Goal: Transaction & Acquisition: Book appointment/travel/reservation

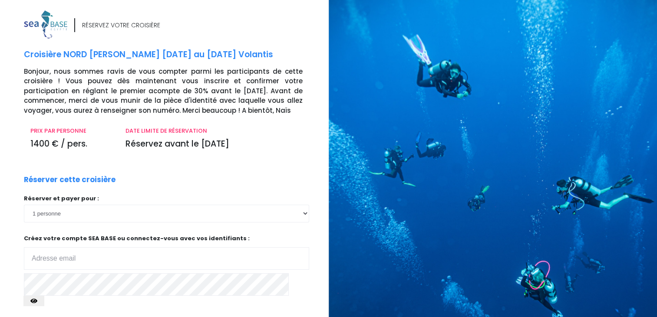
type input "[PERSON_NAME][EMAIL_ADDRESS][DOMAIN_NAME]"
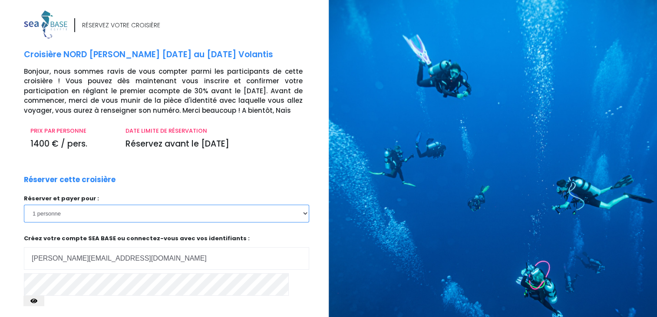
click at [305, 215] on select "1 personne 2 personnes 3 personnes 4 personnes 5 personnes 6 personnes 7 person…" at bounding box center [166, 213] width 285 height 17
select select "2"
click at [24, 205] on select "1 personne 2 personnes 3 personnes 4 personnes 5 personnes 6 personnes 7 person…" at bounding box center [166, 213] width 285 height 17
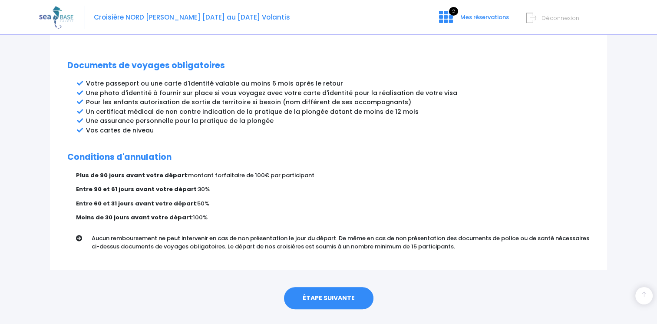
scroll to position [461, 0]
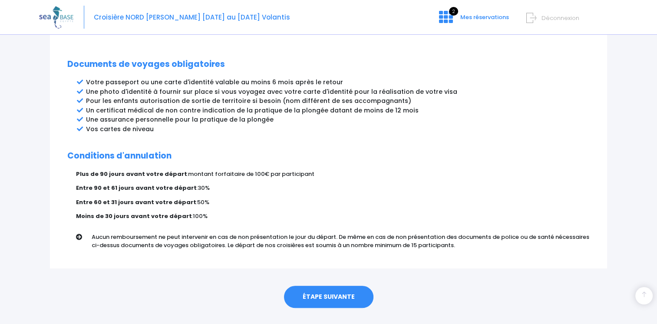
click at [336, 286] on link "ÉTAPE SUIVANTE" at bounding box center [328, 297] width 89 height 23
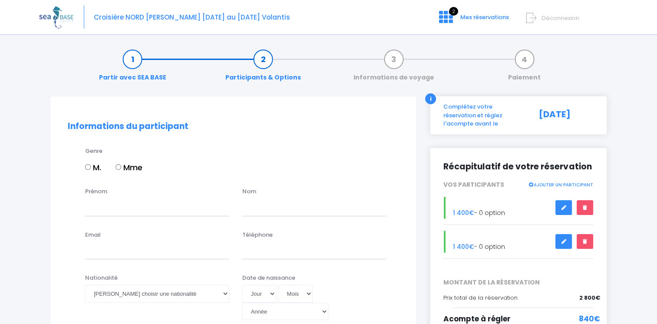
click at [118, 169] on input "Mme" at bounding box center [119, 167] width 6 height 6
radio input "true"
click at [118, 210] on input "Prénom" at bounding box center [157, 206] width 144 height 17
type input "Christelle"
type input "MADOTTO"
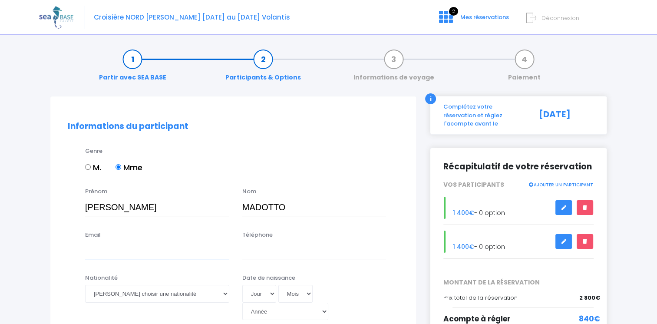
type input "christelle.madotto@eca-exp.fr"
type input "0650265618"
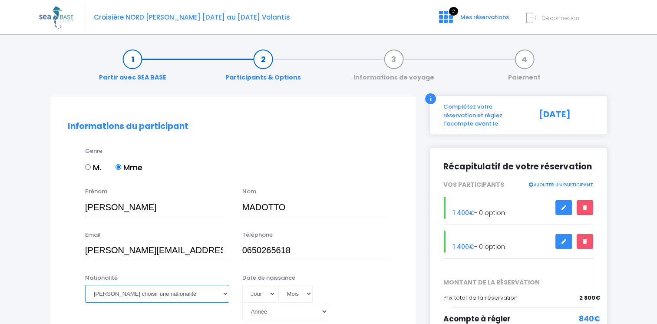
click at [159, 298] on select "Veuillez choisir une nationalité Afghane Albanaise Algerienne Allemande America…" at bounding box center [157, 293] width 144 height 17
select select "Française"
click at [85, 285] on select "Veuillez choisir une nationalité Afghane Albanaise Algerienne Allemande America…" at bounding box center [157, 293] width 144 height 17
click at [270, 294] on select "Jour 01 02 03 04 05 06 07 08 09 10 11 12 13 14 15 16 17 18 19 20 21 22 23 24 25…" at bounding box center [259, 293] width 34 height 17
select select "30"
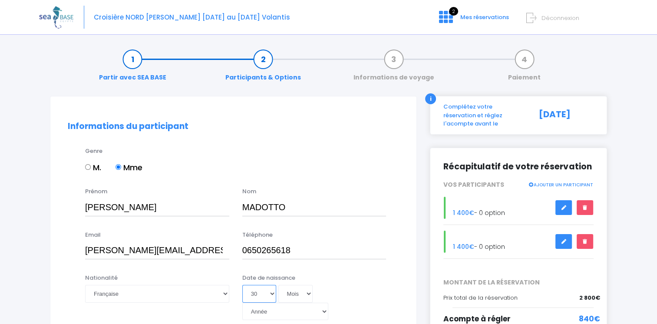
click at [242, 285] on select "Jour 01 02 03 04 05 06 07 08 09 10 11 12 13 14 15 16 17 18 19 20 21 22 23 24 25…" at bounding box center [259, 293] width 34 height 17
click at [301, 296] on select "Mois 01 02 03 04 05 06 07 08 09 10 11 12" at bounding box center [295, 293] width 35 height 17
select select "09"
click at [278, 285] on select "Mois 01 02 03 04 05 06 07 08 09 10 11 12" at bounding box center [295, 293] width 35 height 17
click at [328, 303] on select "Année 2045 2044 2043 2042 2041 2040 2039 2038 2037 2036 2035 2034 2033 2032 203…" at bounding box center [285, 311] width 86 height 17
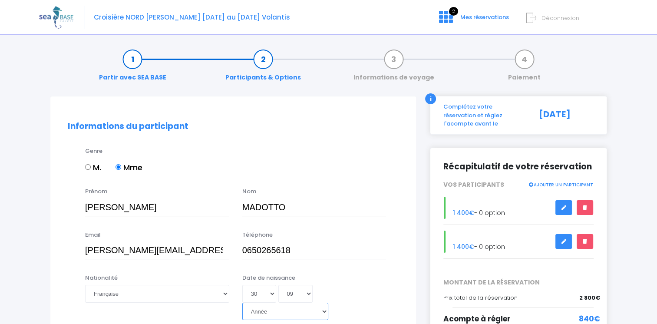
select select "1977"
click at [314, 303] on select "Année 2045 2044 2043 2042 2041 2040 2039 2038 2037 2036 2035 2034 2033 2032 203…" at bounding box center [285, 311] width 86 height 17
type input "1977-09-30"
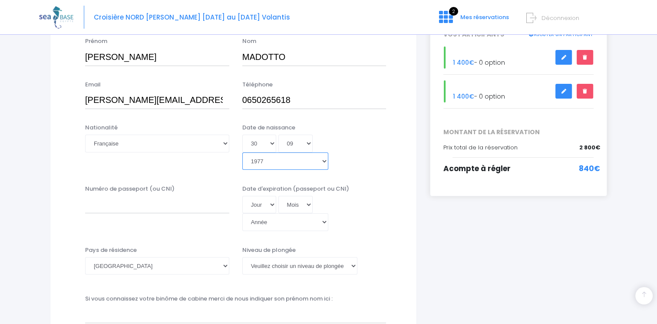
scroll to position [162, 0]
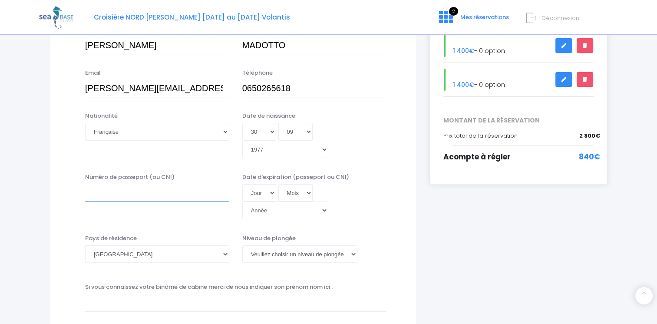
click at [162, 187] on input "Numéro de passeport (ou CNI)" at bounding box center [157, 192] width 144 height 17
type input "17AR69025"
click at [268, 184] on select "Jour 01 02 03 04 05 06 07 08 09 10 11 12 13 14 15 16 17 18 19 20 21 22 23 24 25…" at bounding box center [259, 192] width 34 height 17
select select "23"
click at [242, 184] on select "Jour 01 02 03 04 05 06 07 08 09 10 11 12 13 14 15 16 17 18 19 20 21 22 23 24 25…" at bounding box center [259, 192] width 34 height 17
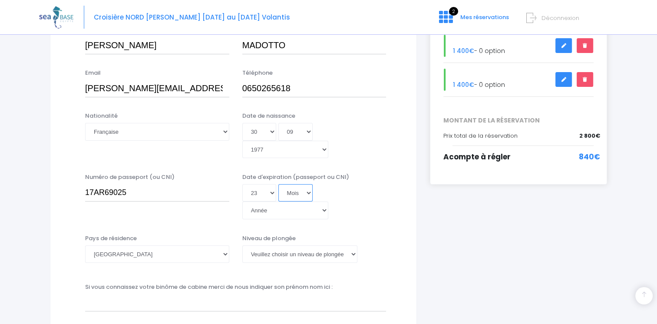
click at [308, 184] on select "Mois 01 02 03 04 05 06 07 08 09 10 11 12" at bounding box center [295, 192] width 35 height 17
select select "03"
click at [304, 184] on select "Mois 01 02 03 04 05 06 07 08 09 10 11 12" at bounding box center [295, 192] width 35 height 17
click at [328, 202] on select "Année 2045 2044 2043 2042 2041 2040 2039 2038 2037 2036 2035 2034 2033 2032 203…" at bounding box center [285, 210] width 86 height 17
select select "2027"
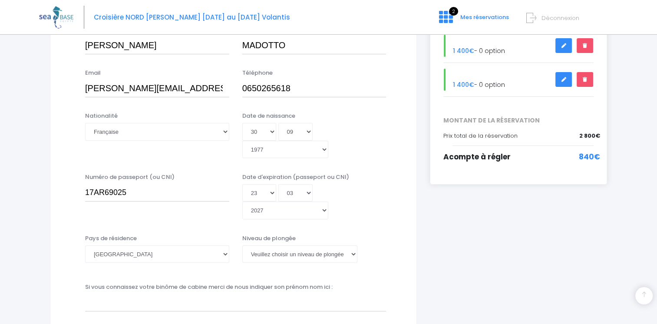
click at [311, 219] on select "Année 2045 2044 2043 2042 2041 2040 2039 2038 2037 2036 2035 2034 2033 2032 203…" at bounding box center [285, 210] width 86 height 17
type input "2027-03-23"
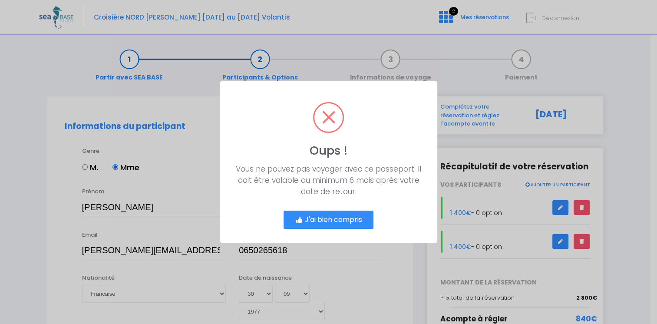
scroll to position [0, 0]
click at [346, 209] on div "J'ai bien compris Cancel" at bounding box center [331, 216] width 95 height 25
click at [342, 218] on button "J'ai bien compris" at bounding box center [332, 220] width 90 height 18
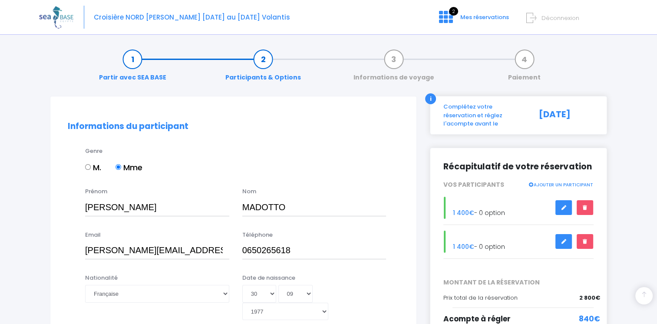
scroll to position [180, 0]
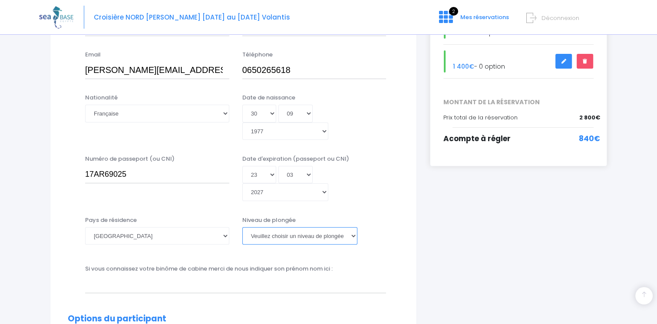
click at [342, 227] on select "Veuillez choisir un niveau de plongée Non plongeur Junior OW diver Adventure OW…" at bounding box center [299, 235] width 115 height 17
select select "N3"
click at [242, 227] on select "Veuillez choisir un niveau de plongée Non plongeur Junior OW diver Adventure OW…" at bounding box center [299, 235] width 115 height 17
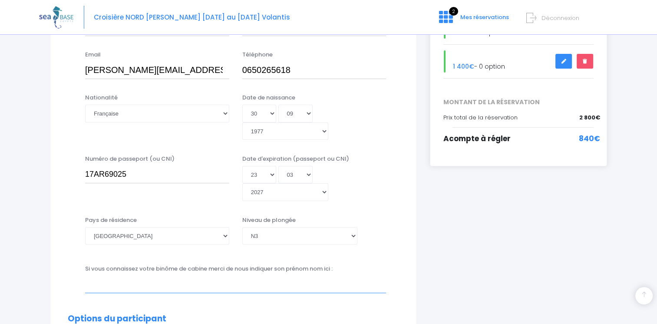
click at [278, 276] on input "text" at bounding box center [235, 284] width 301 height 17
type input "OLIVIER SPITZ"
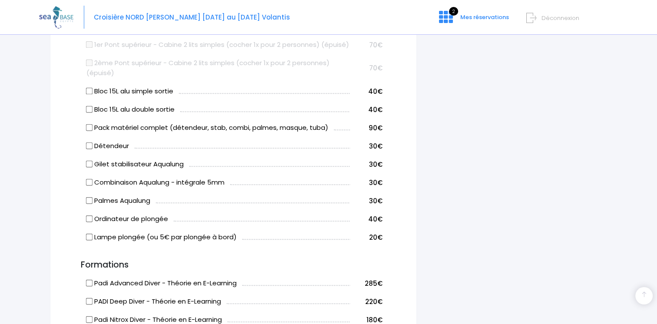
scroll to position [551, 0]
click at [90, 87] on input "Bloc 15L alu simple sortie" at bounding box center [89, 90] width 7 height 7
checkbox input "true"
click at [374, 63] on span "70€" at bounding box center [375, 67] width 13 height 9
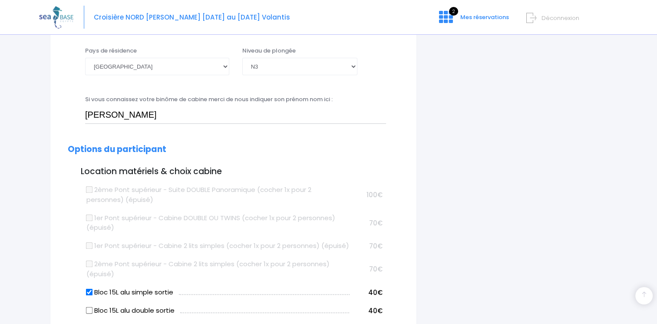
scroll to position [365, 0]
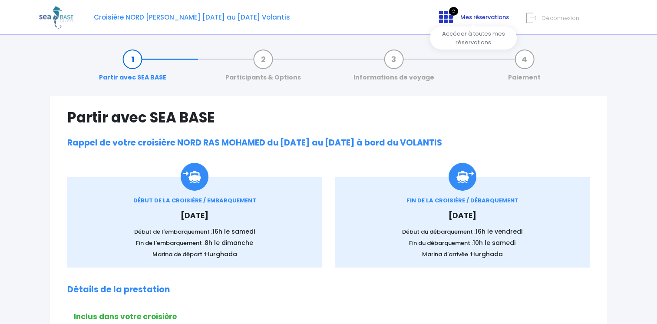
click at [448, 19] on icon at bounding box center [446, 17] width 14 height 14
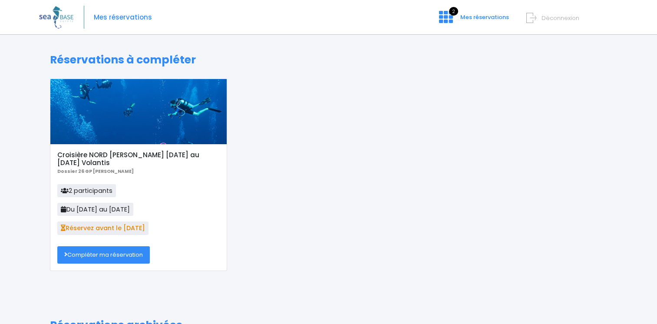
click at [101, 252] on link "Compléter ma réservation" at bounding box center [103, 254] width 93 height 17
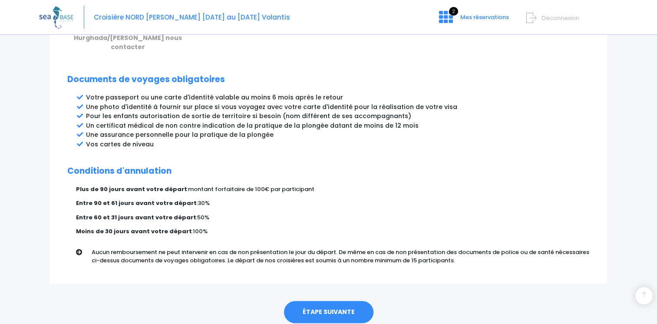
scroll to position [461, 0]
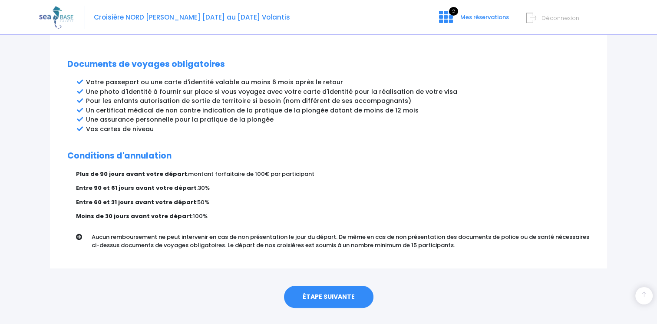
click at [327, 286] on link "ÉTAPE SUIVANTE" at bounding box center [328, 297] width 89 height 23
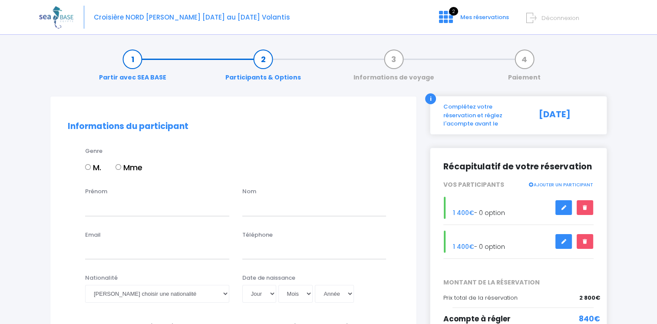
click at [88, 164] on input "M." at bounding box center [88, 167] width 6 height 6
radio input "true"
click at [118, 207] on input "Prénom" at bounding box center [157, 206] width 144 height 17
type input "OLIVIER"
type input "SPITZ"
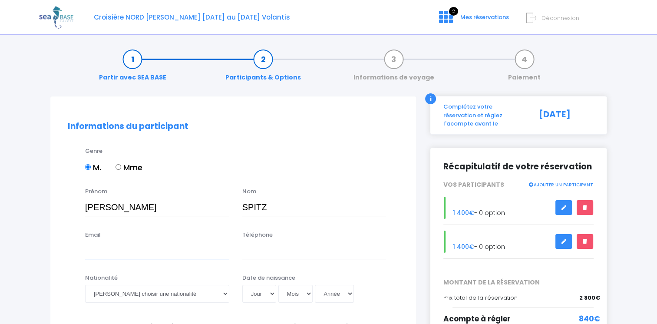
type input "olivier.spitz@eca-exp.fr"
type input "0612524636"
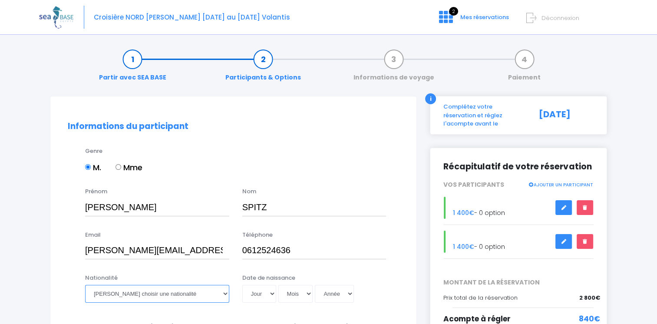
click at [167, 298] on select "Veuillez choisir une nationalité Afghane Albanaise Algerienne Allemande America…" at bounding box center [157, 293] width 144 height 17
select select "Française"
click at [85, 285] on select "Veuillez choisir une nationalité Afghane Albanaise Algerienne Allemande America…" at bounding box center [157, 293] width 144 height 17
click at [271, 292] on select "Jour 01 02 03 04 05 06 07 08 09 10 11 12 13 14 15 16 17 18 19 20 21 22 23 24 25…" at bounding box center [259, 293] width 34 height 17
select select "22"
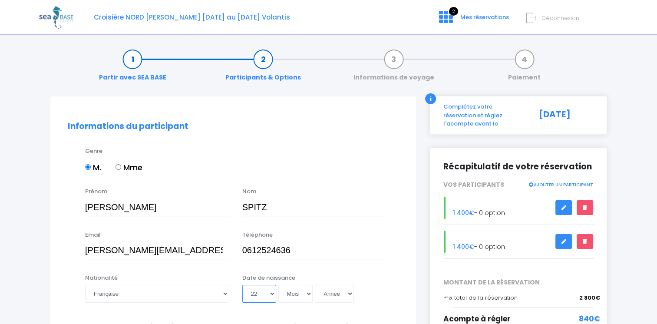
click at [242, 285] on select "Jour 01 02 03 04 05 06 07 08 09 10 11 12 13 14 15 16 17 18 19 20 21 22 23 24 25…" at bounding box center [259, 293] width 34 height 17
click at [298, 292] on select "Mois 01 02 03 04 05 06 07 08 09 10 11 12" at bounding box center [295, 293] width 35 height 17
select select "03"
click at [278, 285] on select "Mois 01 02 03 04 05 06 07 08 09 10 11 12" at bounding box center [295, 293] width 35 height 17
click at [331, 292] on select "Année 2045 2044 2043 2042 2041 2040 2039 2038 2037 2036 2035 2034 2033 2032 203…" at bounding box center [334, 293] width 39 height 17
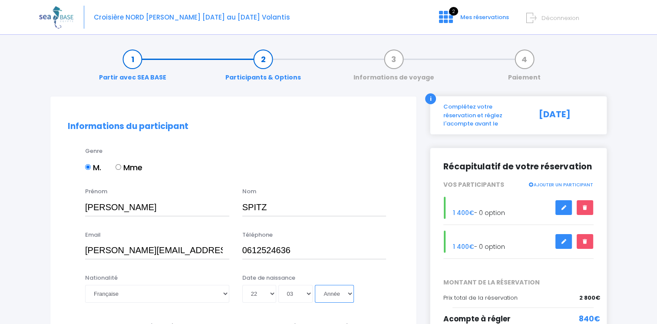
select select "1966"
click at [315, 285] on select "Année 2045 2044 2043 2042 2041 2040 2039 2038 2037 2036 2035 2034 2033 2032 203…" at bounding box center [334, 293] width 39 height 17
type input "1966-03-22"
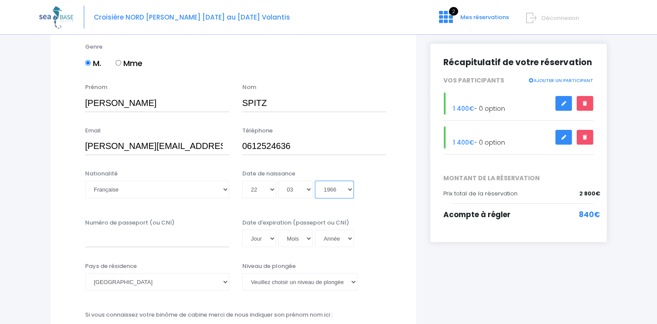
scroll to position [116, 0]
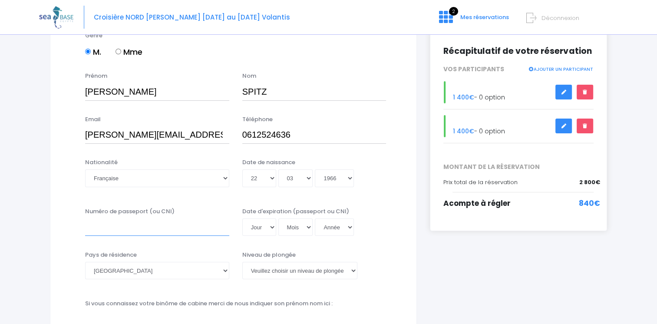
click at [195, 230] on input "Numéro de passeport (ou CNI)" at bounding box center [157, 226] width 144 height 17
type input "21DE06206"
click at [264, 231] on select "Jour 01 02 03 04 05 06 07 08 09 10 11 12 13 14 15 16 17 18 19 20 21 22 23 24 25…" at bounding box center [259, 226] width 34 height 17
select select "20"
click at [295, 224] on select "Mois 01 02 03 04 05 06 07 08 09 10 11 12" at bounding box center [295, 226] width 35 height 17
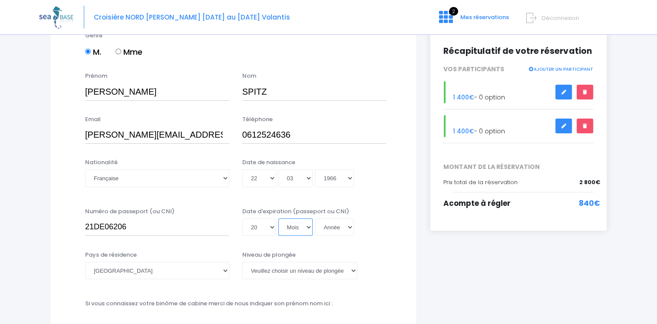
select select "10"
click at [329, 228] on select "Année 2045 2044 2043 2042 2041 2040 2039 2038 2037 2036 2035 2034 2033 2032 203…" at bounding box center [334, 226] width 39 height 17
select select "2031"
type input "2031-10-20"
click at [329, 228] on select "Année 2045 2044 2043 2042 2041 2040 2039 2038 2037 2036 2035 2034 2033 2032 203…" at bounding box center [334, 226] width 39 height 17
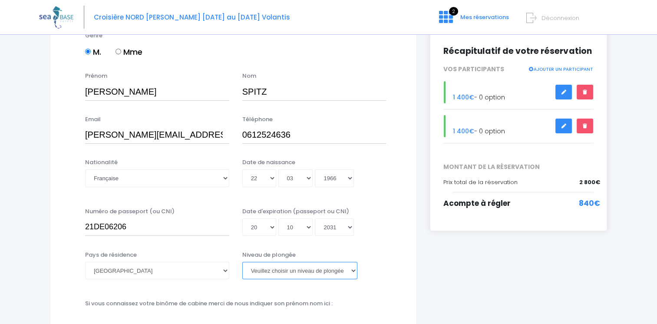
click at [322, 269] on select "Veuillez choisir un niveau de plongée Non plongeur Junior OW diver Adventure OW…" at bounding box center [299, 270] width 115 height 17
select select "Non plongeur"
click at [242, 262] on select "Veuillez choisir un niveau de plongée Non plongeur Junior OW diver Adventure OW…" at bounding box center [299, 270] width 115 height 17
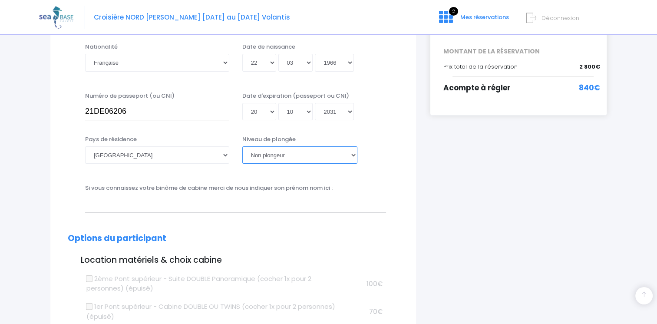
scroll to position [237, 0]
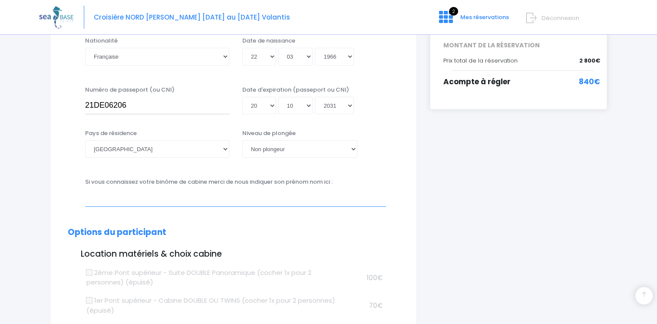
click at [331, 195] on input "text" at bounding box center [235, 197] width 301 height 17
type input "CHRISTELLE MADOTTO"
click at [254, 249] on h3 "Location matériels & choix cabine" at bounding box center [233, 254] width 331 height 10
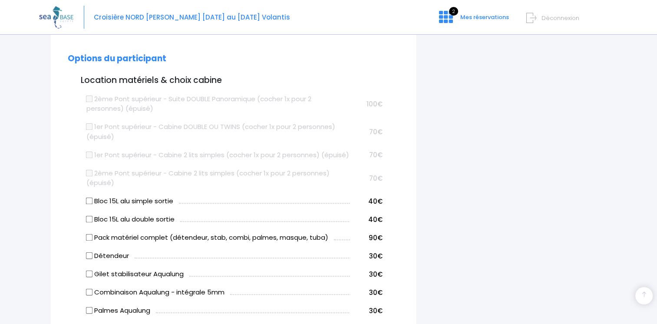
scroll to position [457, 0]
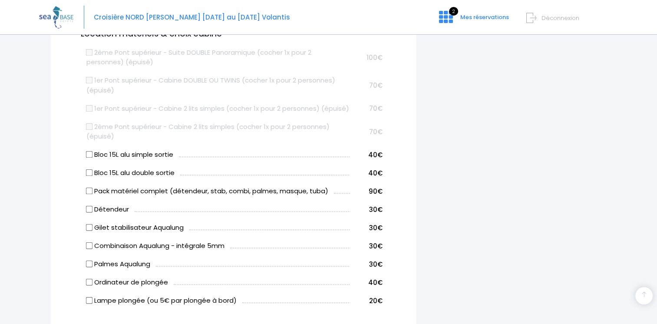
click at [297, 141] on label "2ème Pont supérieur - Cabine 2 lits simples (cocher 1x pour 2 personnes) (épuis…" at bounding box center [218, 132] width 264 height 20
drag, startPoint x: 297, startPoint y: 141, endPoint x: 269, endPoint y: 109, distance: 42.2
click at [269, 109] on label "1er Pont supérieur - Cabine 2 lits simples (cocher 1x pour 2 personnes) (épuisé)" at bounding box center [217, 109] width 263 height 10
click at [261, 81] on label "1er Pont supérieur - Cabine DOUBLE OU TWINS (cocher 1x pour 2 personnes) (épuis…" at bounding box center [218, 86] width 264 height 20
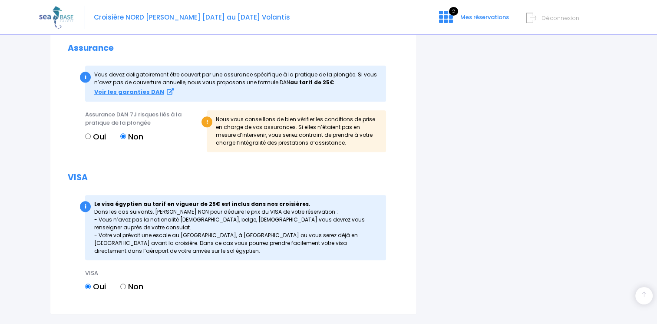
scroll to position [1006, 0]
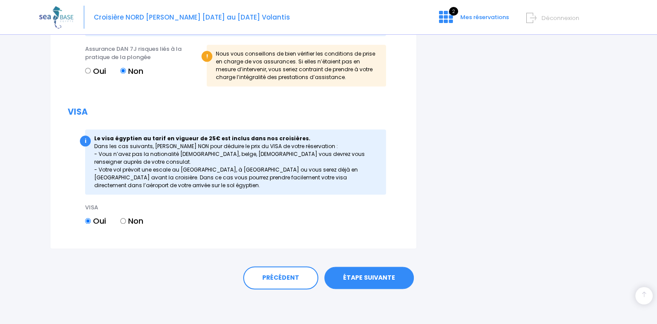
click at [387, 272] on link "ÉTAPE SUIVANTE" at bounding box center [368, 278] width 89 height 23
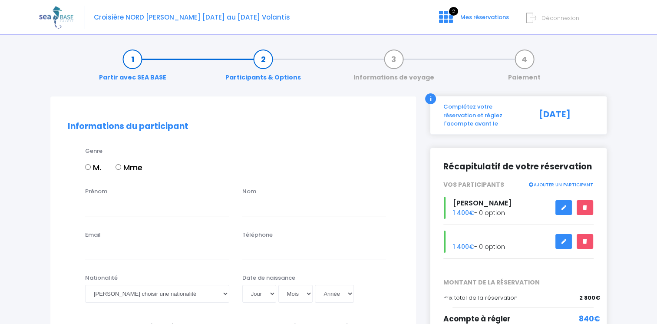
click at [116, 169] on input "Mme" at bounding box center [119, 167] width 6 height 6
radio input "true"
click at [122, 215] on input "Prénom" at bounding box center [157, 206] width 144 height 17
type input "Christelle"
type input "MADOTTO"
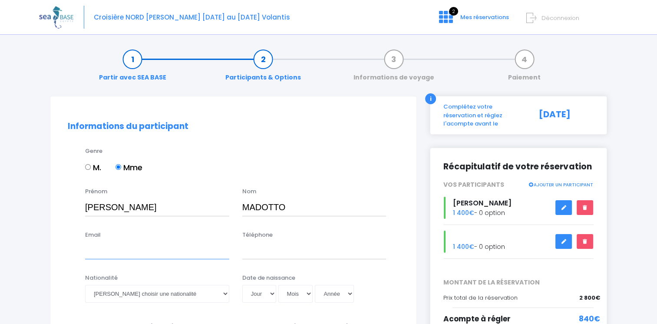
type input "christelle.madotto@eca-exp.fr"
type input "0650265618"
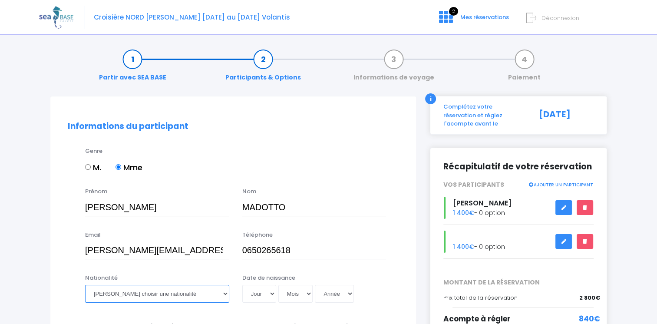
click at [179, 296] on select "Veuillez choisir une nationalité Afghane Albanaise Algerienne Allemande America…" at bounding box center [157, 293] width 144 height 17
click at [85, 285] on select "Veuillez choisir une nationalité Afghane Albanaise Algerienne Allemande America…" at bounding box center [157, 293] width 144 height 17
click at [155, 291] on select "Veuillez choisir une nationalité Afghane Albanaise Algerienne Allemande America…" at bounding box center [157, 293] width 144 height 17
select select "Française"
click at [85, 285] on select "Veuillez choisir une nationalité Afghane Albanaise Algerienne Allemande America…" at bounding box center [157, 293] width 144 height 17
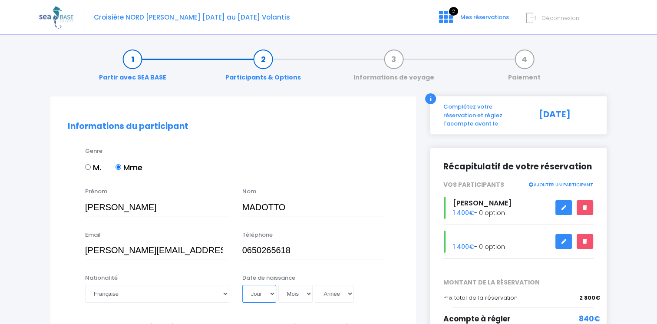
click at [265, 294] on select "Jour 01 02 03 04 05 06 07 08 09 10 11 12 13 14 15 16 17 18 19 20 21 22 23 24 25…" at bounding box center [259, 293] width 34 height 17
select select "30"
click at [242, 285] on select "Jour 01 02 03 04 05 06 07 08 09 10 11 12 13 14 15 16 17 18 19 20 21 22 23 24 25…" at bounding box center [259, 293] width 34 height 17
click at [302, 293] on select "Mois 01 02 03 04 05 06 07 08 09 10 11 12" at bounding box center [295, 293] width 35 height 17
select select "09"
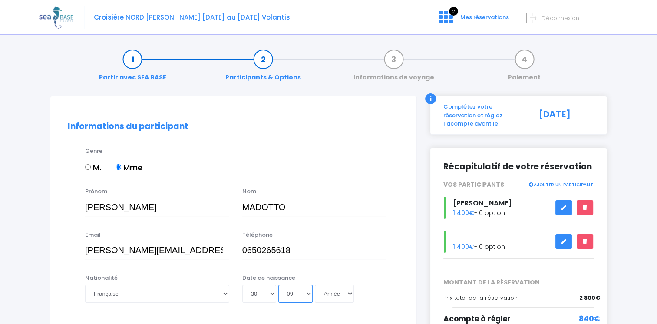
click at [302, 293] on select "Mois 01 02 03 04 05 06 07 08 09 10 11 12" at bounding box center [295, 293] width 35 height 17
click at [330, 291] on select "Année 2045 2044 2043 2042 2041 2040 2039 2038 2037 2036 2035 2034 2033 2032 203…" at bounding box center [334, 293] width 39 height 17
select select "1977"
type input "1977-09-30"
click at [330, 291] on select "Année 2045 2044 2043 2042 2041 2040 2039 2038 2037 2036 2035 2034 2033 2032 203…" at bounding box center [334, 293] width 39 height 17
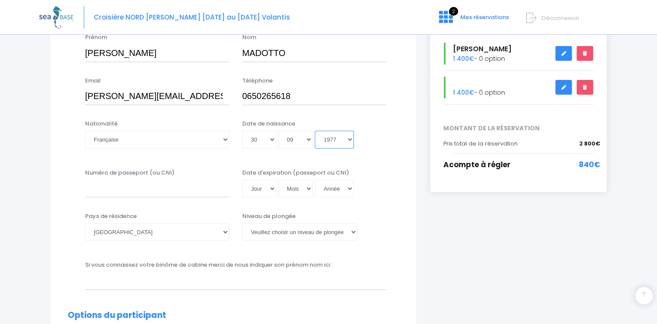
scroll to position [162, 0]
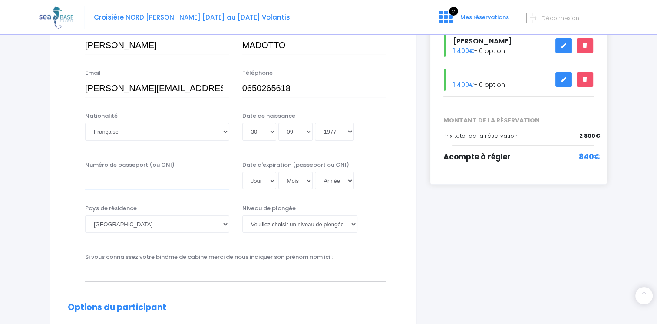
click at [181, 185] on input "Numéro de passeport (ou CNI)" at bounding box center [157, 180] width 144 height 17
type input "17AR69025"
click at [265, 178] on select "Jour 01 02 03 04 05 06 07 08 09 10 11 12 13 14 15 16 17 18 19 20 21 22 23 24 25…" at bounding box center [259, 180] width 34 height 17
select select "23"
click at [242, 172] on select "Jour 01 02 03 04 05 06 07 08 09 10 11 12 13 14 15 16 17 18 19 20 21 22 23 24 25…" at bounding box center [259, 180] width 34 height 17
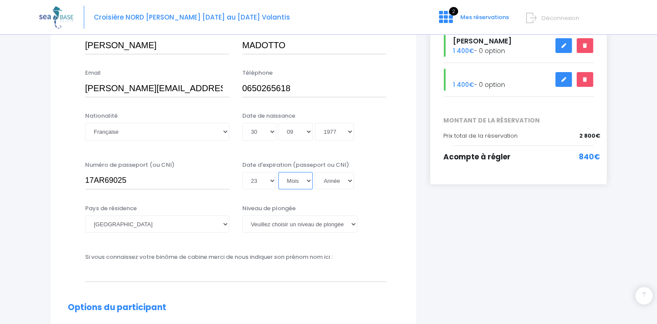
click at [297, 182] on select "Mois 01 02 03 04 05 06 07 08 09 10 11 12" at bounding box center [295, 180] width 35 height 17
select select "03"
click at [321, 181] on select "Année 2045 2044 2043 2042 2041 2040 2039 2038 2037 2036 2035 2034 2033 2032 203…" at bounding box center [334, 180] width 39 height 17
select select "2027"
click at [315, 189] on select "Année 2045 2044 2043 2042 2041 2040 2039 2038 2037 2036 2035 2034 2033 2032 203…" at bounding box center [334, 180] width 39 height 17
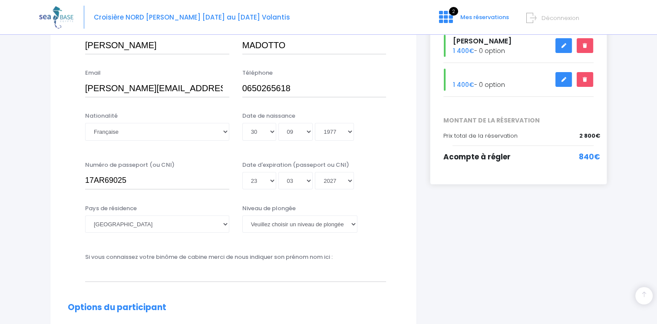
type input "2027-03-23"
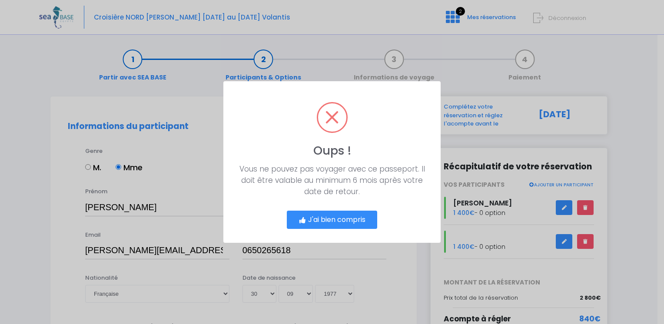
click at [338, 220] on button "J'ai bien compris" at bounding box center [332, 220] width 90 height 18
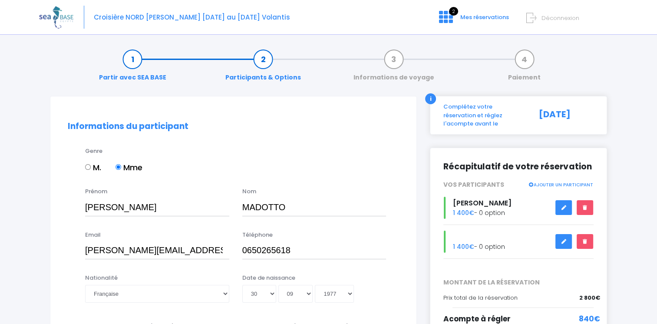
scroll to position [180, 0]
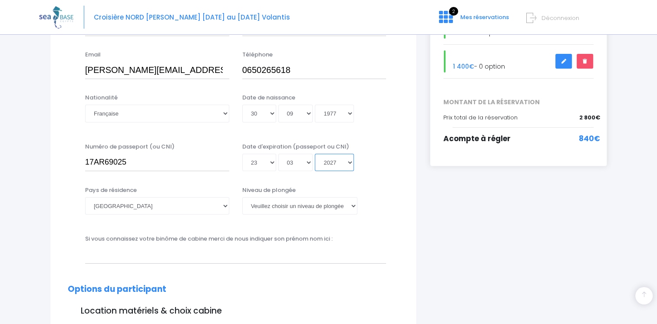
click at [351, 161] on select "Année 2045 2044 2043 2042 2041 2040 2039 2038 2037 2036 2035 2034 2033 2032 203…" at bounding box center [334, 162] width 39 height 17
select select "2028"
click at [315, 154] on select "Année 2045 2044 2043 2042 2041 2040 2039 2038 2037 2036 2035 2034 2033 2032 203…" at bounding box center [334, 162] width 39 height 17
type input "2028-03-23"
click at [274, 206] on select "Veuillez choisir un niveau de plongée Non plongeur Junior OW diver Adventure OW…" at bounding box center [299, 205] width 115 height 17
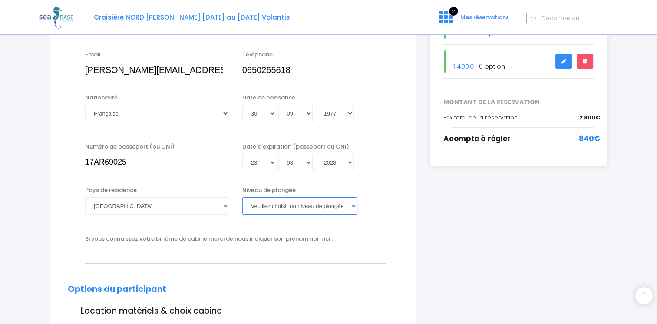
select select "N3"
click at [242, 197] on select "Veuillez choisir un niveau de plongée Non plongeur Junior OW diver Adventure OW…" at bounding box center [299, 205] width 115 height 17
click at [248, 258] on input "text" at bounding box center [235, 254] width 301 height 17
type input "OLIVIER SPITZ"
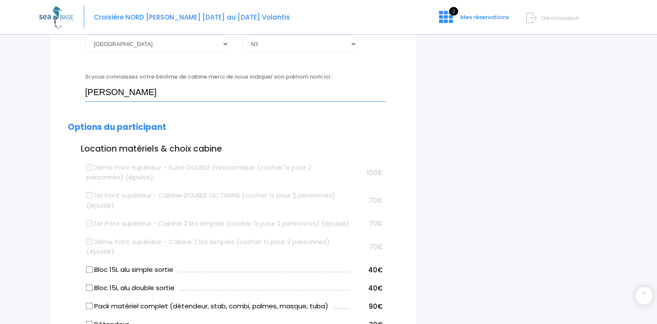
scroll to position [383, 0]
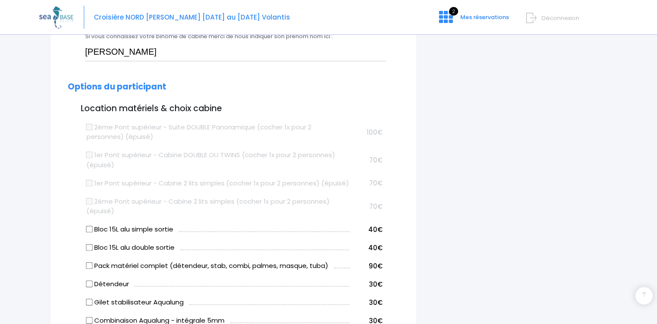
click at [89, 233] on input "Bloc 15L alu simple sortie" at bounding box center [89, 229] width 7 height 7
checkbox input "true"
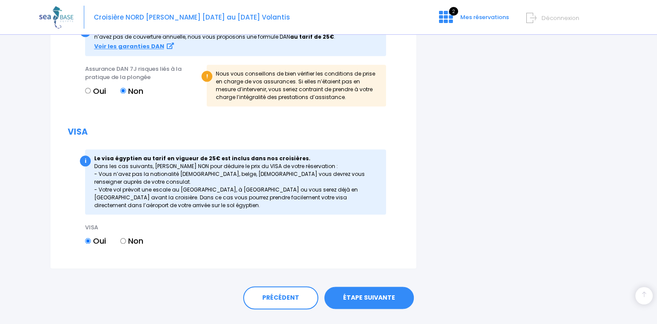
scroll to position [991, 0]
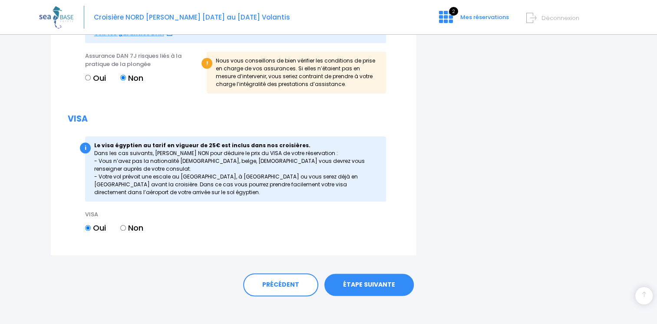
click at [405, 295] on link "ÉTAPE SUIVANTE" at bounding box center [368, 285] width 89 height 23
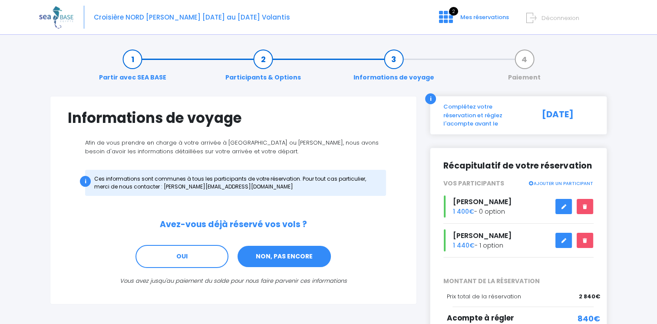
click at [265, 252] on link "NON, PAS ENCORE" at bounding box center [284, 256] width 95 height 23
click at [278, 250] on link "NON, PAS ENCORE" at bounding box center [284, 256] width 95 height 23
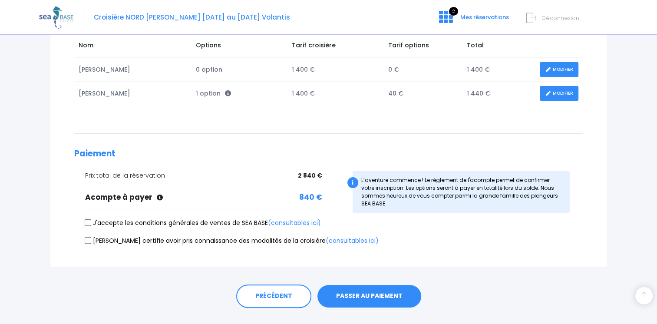
scroll to position [156, 0]
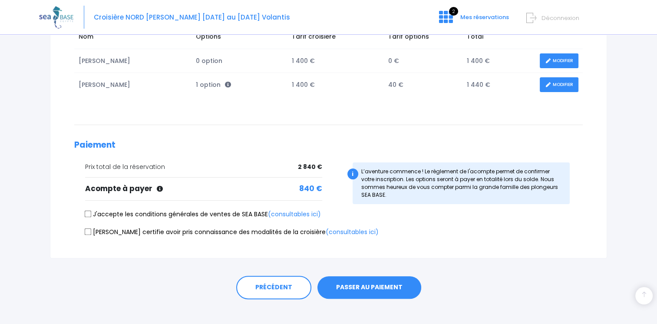
click at [90, 214] on input "J'accepte les conditions générales de ventes de SEA BASE (consultables ici)" at bounding box center [88, 214] width 7 height 7
checkbox input "true"
click at [86, 230] on input "[PERSON_NAME] certifie avoir pris connaissance des modalités de la croisière (c…" at bounding box center [88, 231] width 7 height 7
checkbox input "true"
click at [354, 283] on button "PASSER AU PAIEMENT" at bounding box center [369, 287] width 104 height 23
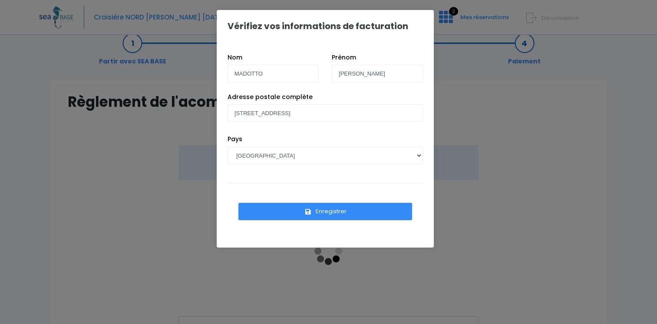
scroll to position [17, 0]
click at [327, 211] on button "Enregistrer" at bounding box center [325, 211] width 174 height 17
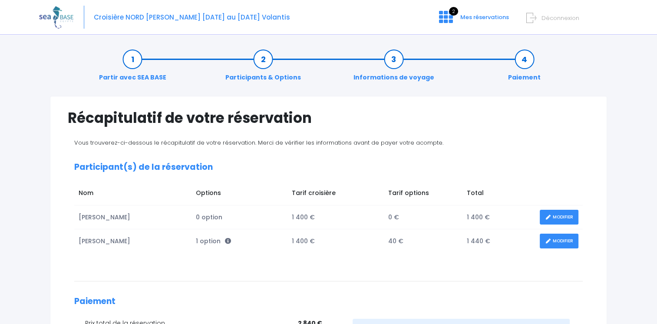
scroll to position [165, 0]
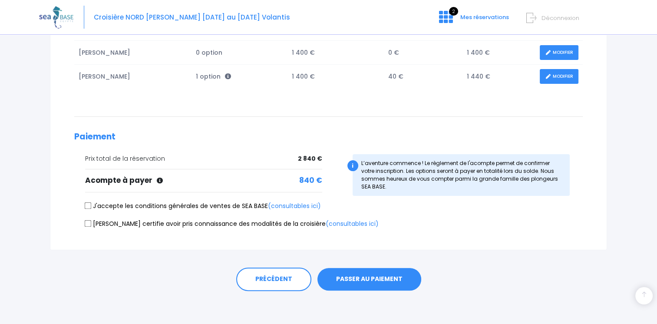
click at [90, 204] on input "J'accepte les conditions générales de ventes de SEA BASE (consultables ici)" at bounding box center [88, 205] width 7 height 7
checkbox input "true"
click at [86, 222] on input "[PERSON_NAME] certifie avoir pris connaissance des modalités de la croisière (c…" at bounding box center [88, 223] width 7 height 7
checkbox input "true"
click at [364, 281] on button "PASSER AU PAIEMENT" at bounding box center [369, 279] width 104 height 23
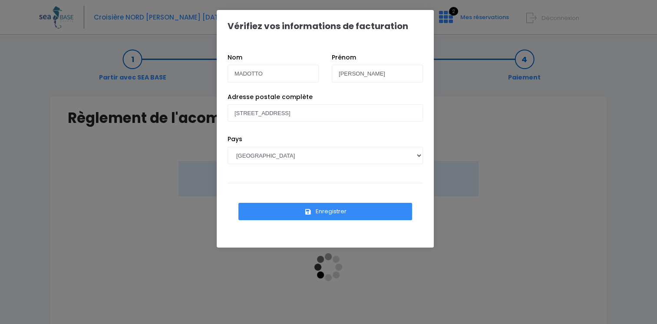
click at [302, 208] on button "Enregistrer" at bounding box center [325, 211] width 174 height 17
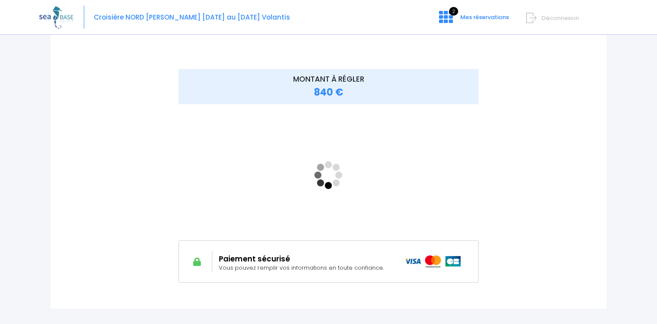
scroll to position [98, 0]
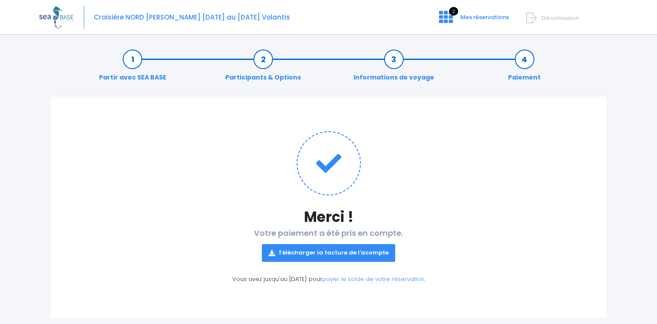
click at [336, 252] on link "Télécharger la facture de l'acompte" at bounding box center [329, 252] width 134 height 17
click at [455, 174] on h1 at bounding box center [329, 163] width 522 height 64
click at [460, 14] on div "Croisière NORD RAS MOHAMED - Du 03/10/26 au 10/10/26 Volantis 2 Mes réservation…" at bounding box center [322, 17] width 566 height 35
click at [462, 15] on span "Mes réservations" at bounding box center [484, 17] width 49 height 8
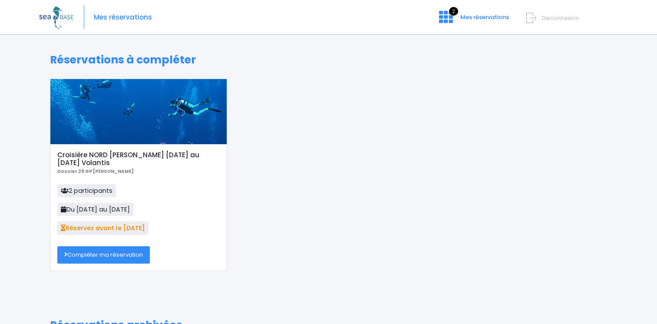
click at [128, 251] on link "Compléter ma réservation" at bounding box center [103, 254] width 93 height 17
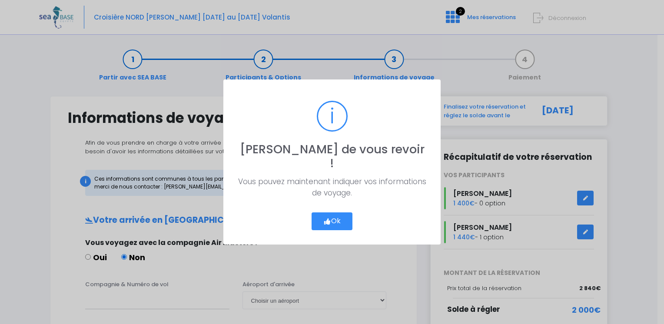
click at [128, 251] on div "? ! i Ravi de vous revoir ! × Vous pouvez maintenant indiquer vos informations …" at bounding box center [332, 162] width 664 height 324
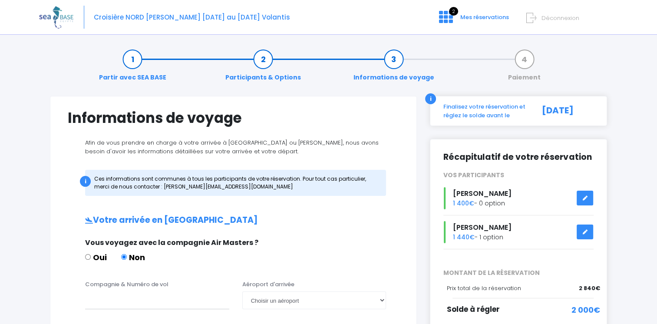
click at [253, 77] on link "Participants & Options" at bounding box center [263, 68] width 84 height 27
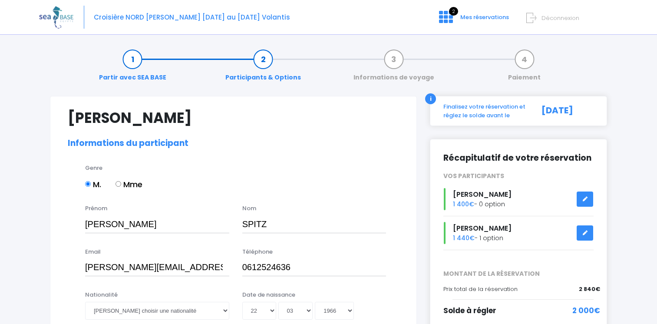
select select "Non plongeur"
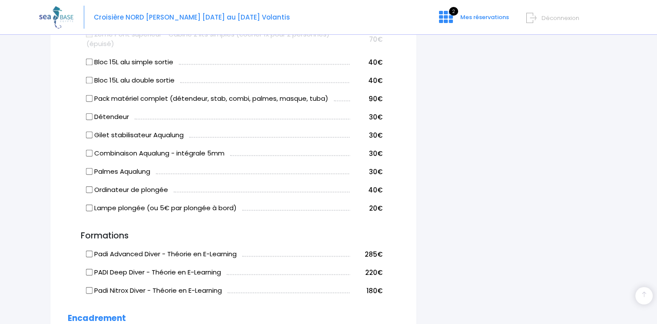
scroll to position [283, 0]
